Goal: Transaction & Acquisition: Download file/media

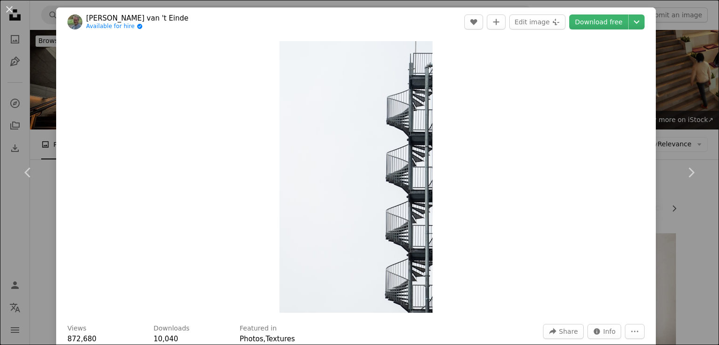
scroll to position [1237, 0]
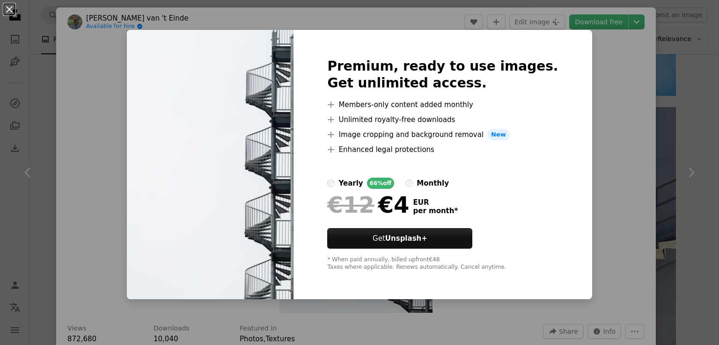
click at [582, 66] on div "An X shape Premium, ready to use images. Get unlimited access. A plus sign Memb…" at bounding box center [359, 172] width 719 height 345
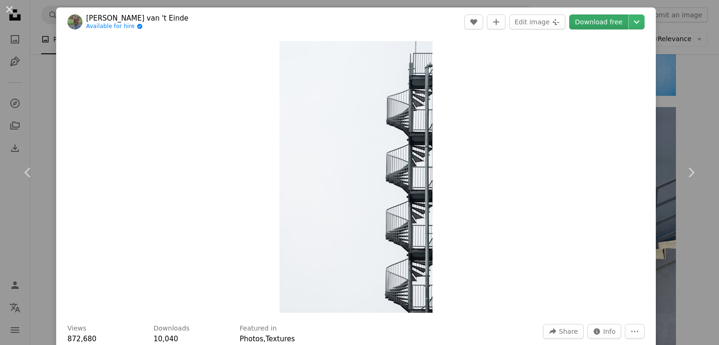
click at [598, 25] on link "Download free" at bounding box center [598, 22] width 59 height 15
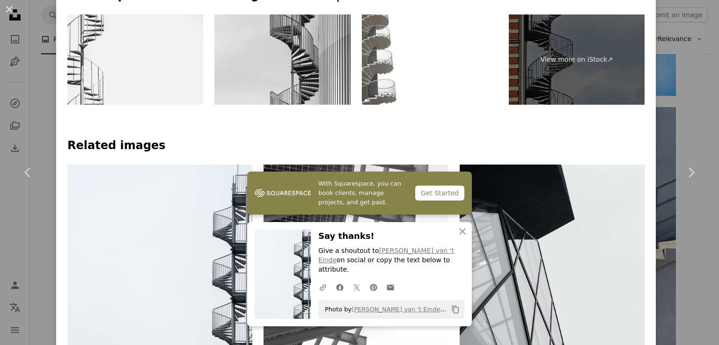
scroll to position [468, 0]
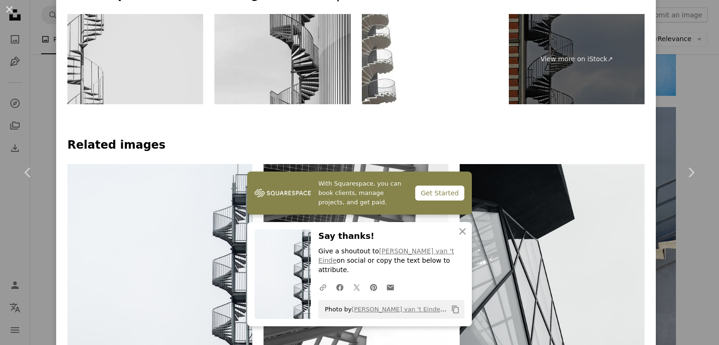
click at [111, 57] on img at bounding box center [135, 59] width 136 height 91
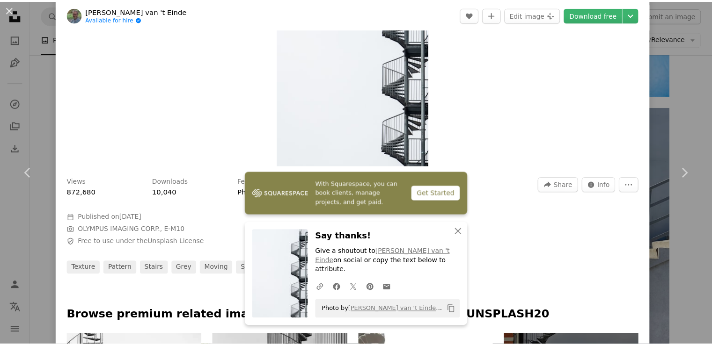
scroll to position [112, 0]
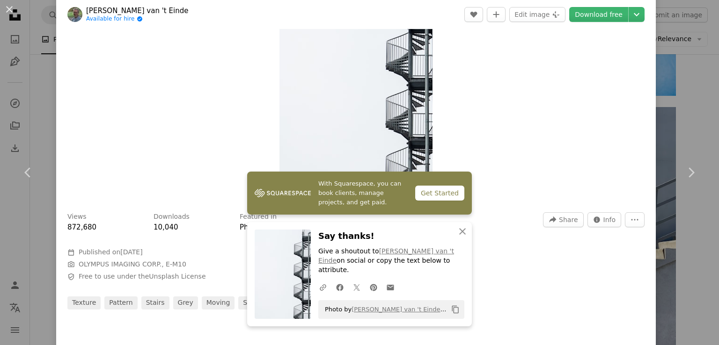
click at [677, 57] on div "An X shape Chevron left Chevron right With Squarespace, you can book clients, m…" at bounding box center [359, 172] width 719 height 345
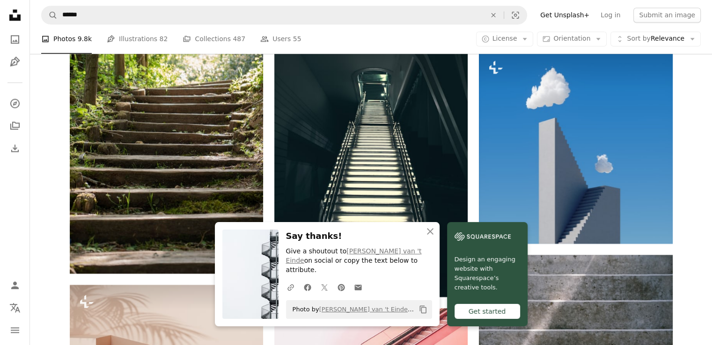
scroll to position [1622, 0]
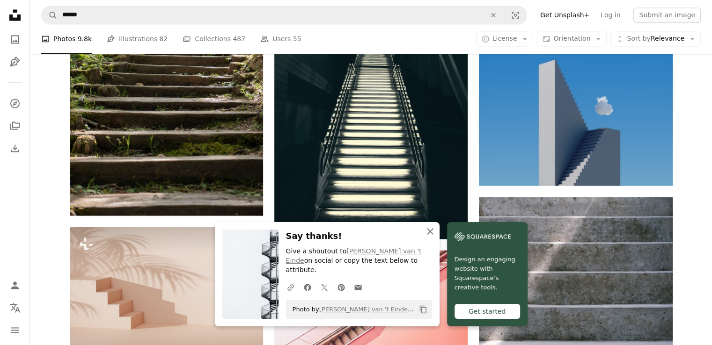
click at [429, 237] on icon "An X shape" at bounding box center [430, 231] width 11 height 11
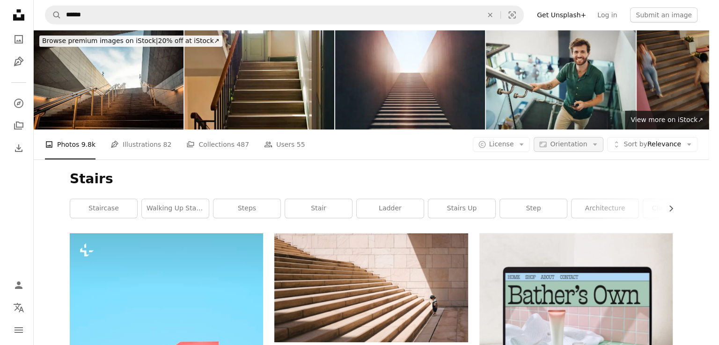
scroll to position [943, 0]
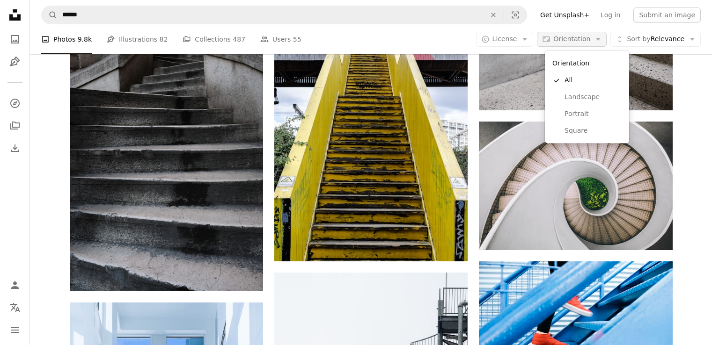
click at [597, 40] on button "Aspect ratio Orientation Arrow down" at bounding box center [572, 39] width 70 height 15
click at [584, 92] on link "Landscape" at bounding box center [587, 97] width 77 height 17
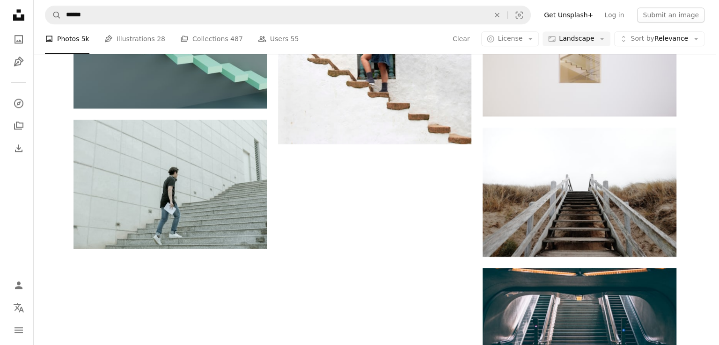
scroll to position [1263, 0]
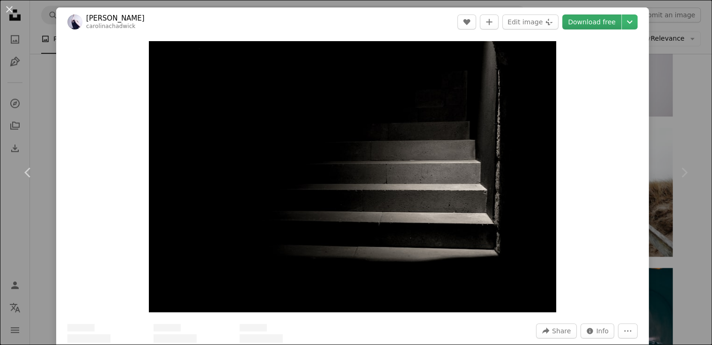
click at [600, 22] on link "Download free" at bounding box center [591, 22] width 59 height 15
